Goal: Check status

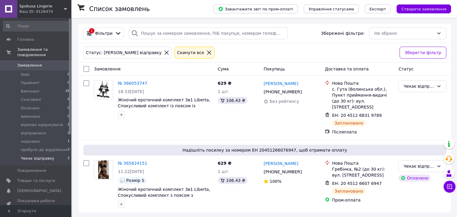
click at [207, 51] on icon at bounding box center [209, 53] width 4 height 4
